Goal: Transaction & Acquisition: Purchase product/service

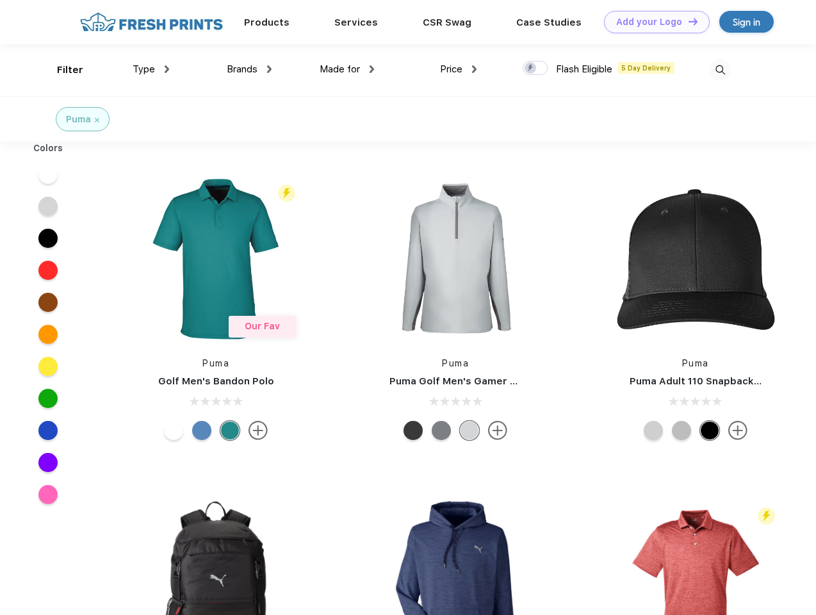
click at [652, 22] on link "Add your Logo Design Tool" at bounding box center [657, 22] width 106 height 22
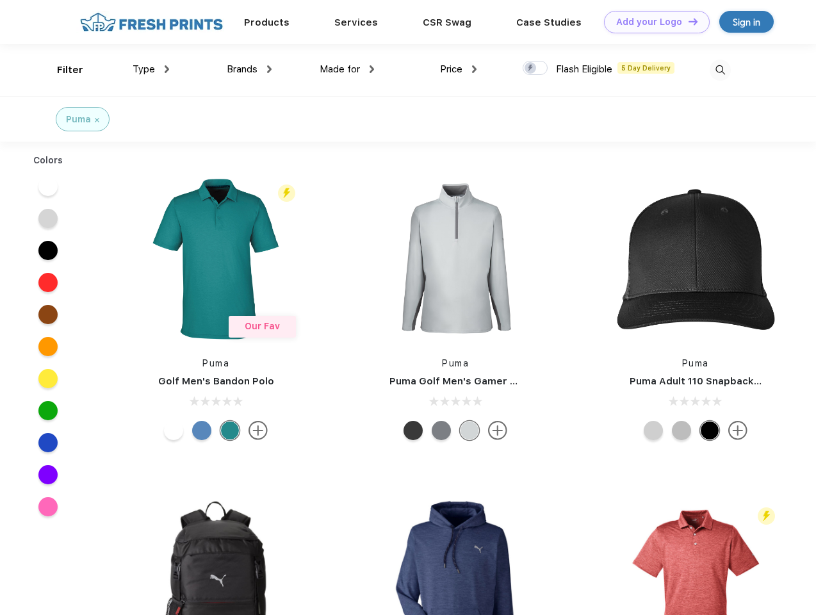
click at [0, 0] on div "Design Tool" at bounding box center [0, 0] width 0 height 0
click at [687, 21] on link "Add your Logo Design Tool" at bounding box center [657, 22] width 106 height 22
click at [62, 70] on div "Filter" at bounding box center [70, 70] width 26 height 15
click at [151, 69] on span "Type" at bounding box center [144, 69] width 22 height 12
click at [249, 69] on span "Brands" at bounding box center [242, 69] width 31 height 12
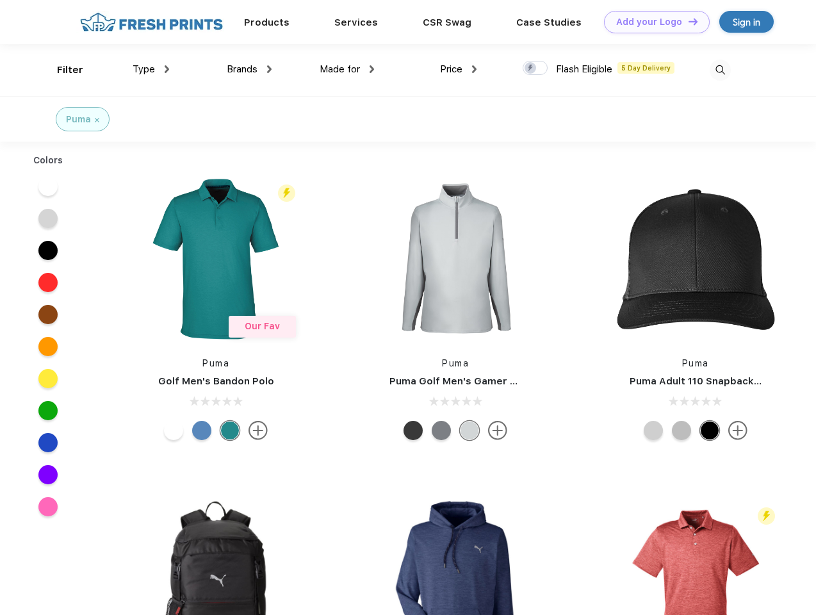
click at [347, 69] on span "Made for" at bounding box center [340, 69] width 40 height 12
click at [459, 69] on span "Price" at bounding box center [451, 69] width 22 height 12
click at [536, 69] on div at bounding box center [535, 68] width 25 height 14
click at [531, 69] on input "checkbox" at bounding box center [527, 64] width 8 height 8
click at [720, 70] on img at bounding box center [720, 70] width 21 height 21
